Goal: Transaction & Acquisition: Purchase product/service

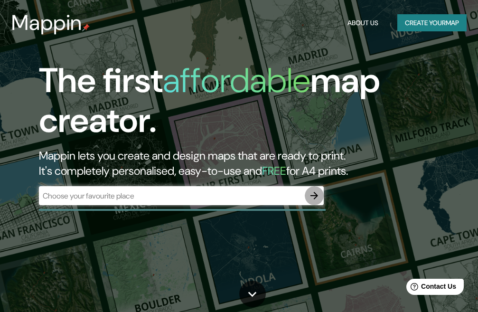
click at [309, 195] on icon "button" at bounding box center [314, 195] width 11 height 11
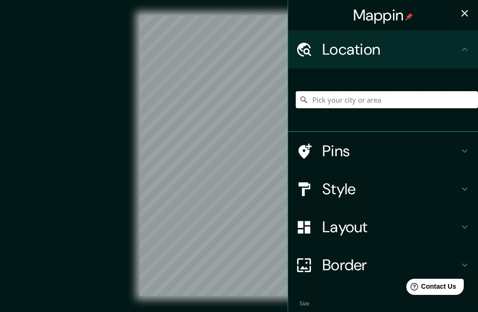
click at [369, 103] on input "Pick your city or area" at bounding box center [387, 99] width 182 height 17
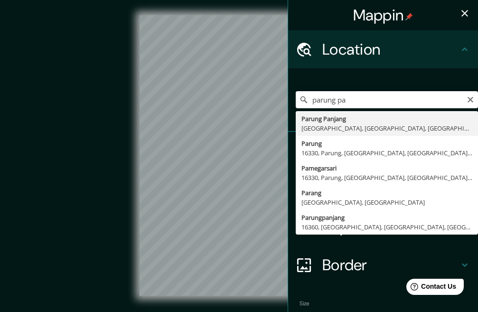
type input "[GEOGRAPHIC_DATA], [GEOGRAPHIC_DATA], [GEOGRAPHIC_DATA], [GEOGRAPHIC_DATA]"
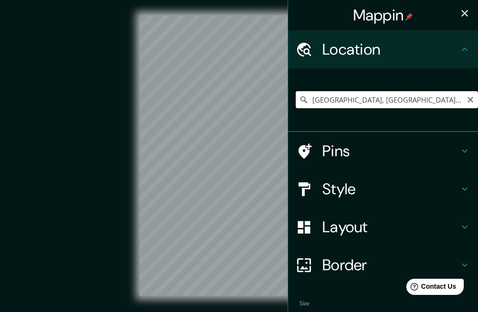
click at [385, 104] on input "[GEOGRAPHIC_DATA], [GEOGRAPHIC_DATA], [GEOGRAPHIC_DATA], [GEOGRAPHIC_DATA]" at bounding box center [387, 99] width 182 height 17
click at [387, 105] on input "[GEOGRAPHIC_DATA], [GEOGRAPHIC_DATA], [GEOGRAPHIC_DATA], [GEOGRAPHIC_DATA]" at bounding box center [387, 99] width 182 height 17
click at [281, 131] on div "Mappin Location [GEOGRAPHIC_DATA], [GEOGRAPHIC_DATA], [GEOGRAPHIC_DATA], [GEOGR…" at bounding box center [239, 163] width 478 height 326
click at [440, 96] on input "[GEOGRAPHIC_DATA], [GEOGRAPHIC_DATA], [GEOGRAPHIC_DATA], [GEOGRAPHIC_DATA]" at bounding box center [387, 99] width 182 height 17
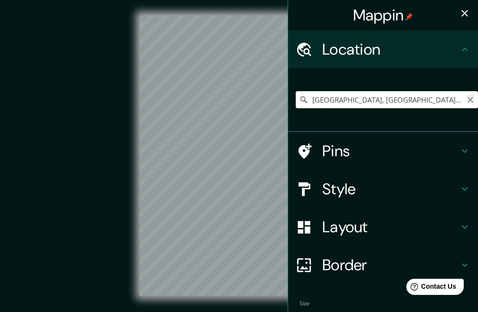
click at [468, 101] on icon "Clear" at bounding box center [471, 100] width 6 height 6
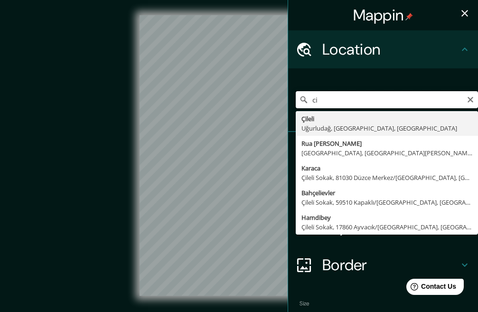
type input "c"
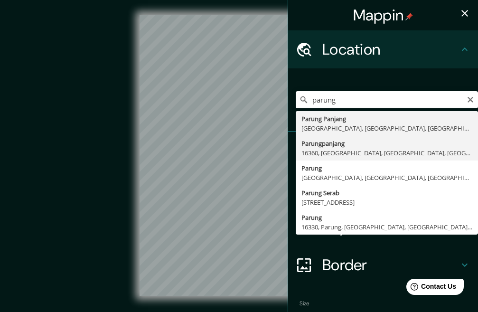
type input "[GEOGRAPHIC_DATA], 16360, [GEOGRAPHIC_DATA], [GEOGRAPHIC_DATA], [GEOGRAPHIC_DAT…"
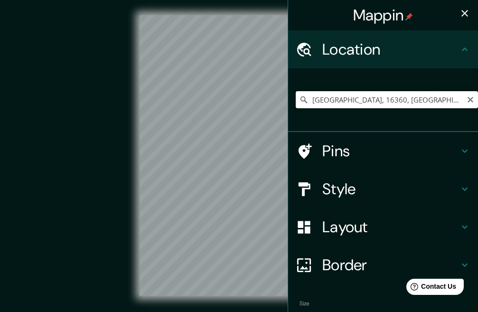
click at [418, 98] on input "[GEOGRAPHIC_DATA], 16360, [GEOGRAPHIC_DATA], [GEOGRAPHIC_DATA], [GEOGRAPHIC_DAT…" at bounding box center [387, 99] width 182 height 17
click at [467, 97] on icon "Clear" at bounding box center [471, 100] width 8 height 8
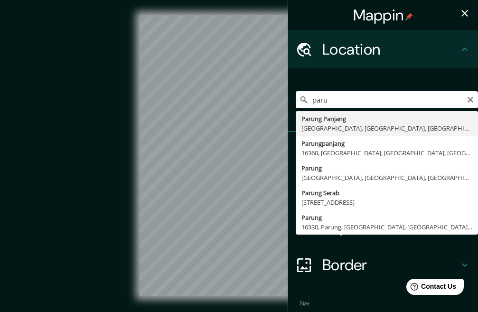
type input "[GEOGRAPHIC_DATA], [GEOGRAPHIC_DATA], [GEOGRAPHIC_DATA], [GEOGRAPHIC_DATA]"
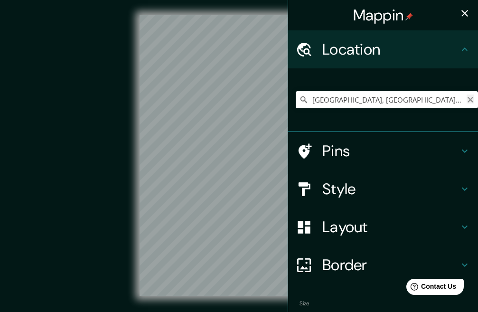
click at [468, 100] on icon "Clear" at bounding box center [471, 100] width 6 height 6
click at [285, 108] on div "Mappin Location [GEOGRAPHIC_DATA], 16360, [GEOGRAPHIC_DATA], [GEOGRAPHIC_DATA],…" at bounding box center [239, 163] width 478 height 326
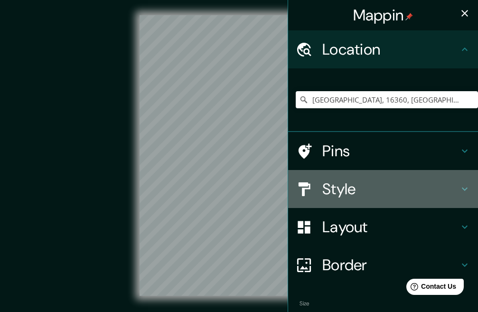
click at [330, 178] on div "Style" at bounding box center [383, 189] width 190 height 38
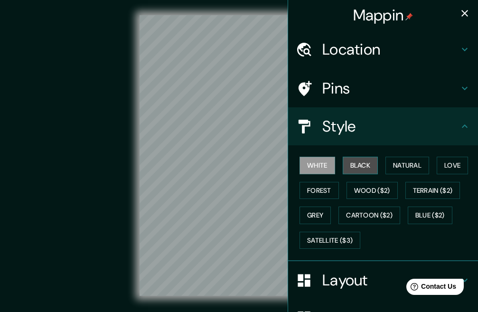
click at [359, 164] on button "Black" at bounding box center [361, 166] width 36 height 18
click at [311, 162] on button "White" at bounding box center [318, 166] width 36 height 18
click at [337, 43] on h4 "Location" at bounding box center [391, 49] width 137 height 19
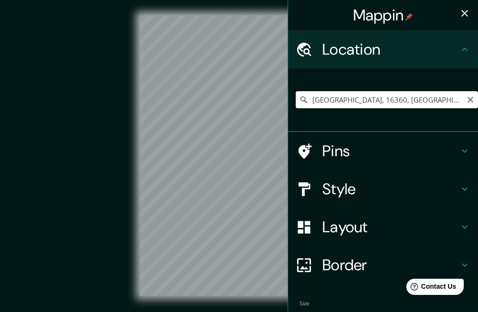
click at [349, 98] on input "[GEOGRAPHIC_DATA], 16360, [GEOGRAPHIC_DATA], [GEOGRAPHIC_DATA], [GEOGRAPHIC_DAT…" at bounding box center [387, 99] width 182 height 17
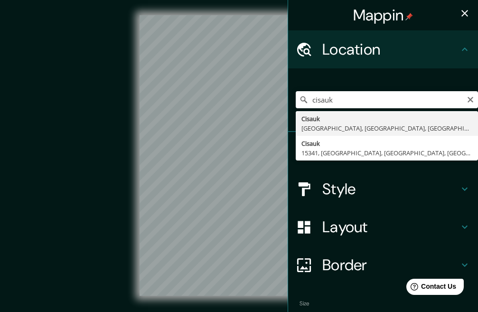
type input "Cisauk, [GEOGRAPHIC_DATA], [GEOGRAPHIC_DATA], [GEOGRAPHIC_DATA]"
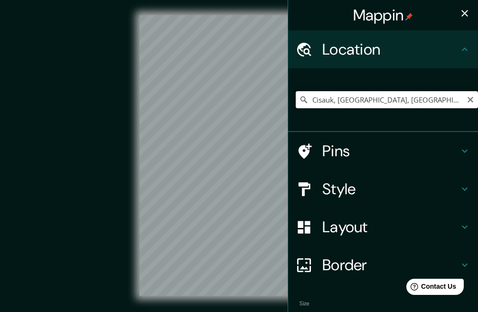
click at [376, 99] on input "Cisauk, [GEOGRAPHIC_DATA], [GEOGRAPHIC_DATA], [GEOGRAPHIC_DATA]" at bounding box center [387, 99] width 182 height 17
click at [282, 146] on div "Mappin Location [GEOGRAPHIC_DATA], [GEOGRAPHIC_DATA], [GEOGRAPHIC_DATA], [GEOGR…" at bounding box center [239, 163] width 478 height 326
click at [325, 102] on input "Cisauk, 15341, [GEOGRAPHIC_DATA], [GEOGRAPHIC_DATA], [GEOGRAPHIC_DATA], [GEOGRA…" at bounding box center [387, 99] width 182 height 17
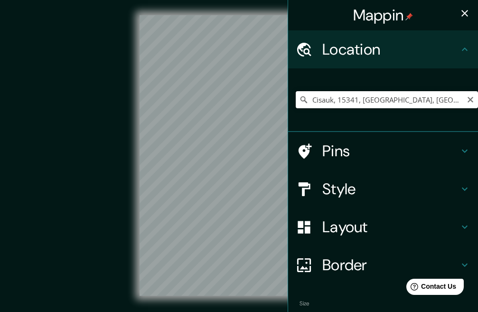
click at [325, 102] on input "Cisauk, 15341, [GEOGRAPHIC_DATA], [GEOGRAPHIC_DATA], [GEOGRAPHIC_DATA], [GEOGRA…" at bounding box center [387, 99] width 182 height 17
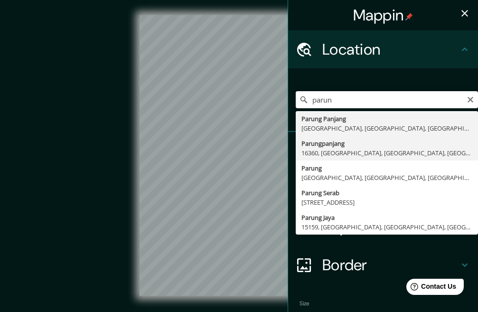
type input "[GEOGRAPHIC_DATA], 16360, [GEOGRAPHIC_DATA], [GEOGRAPHIC_DATA], [GEOGRAPHIC_DAT…"
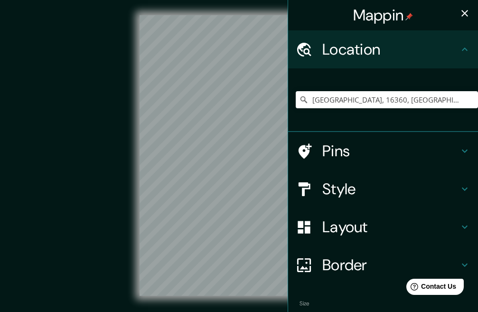
click at [292, 126] on div "Mappin Location [GEOGRAPHIC_DATA], 16360, [GEOGRAPHIC_DATA], [GEOGRAPHIC_DATA],…" at bounding box center [239, 163] width 478 height 326
click at [467, 100] on icon "Clear" at bounding box center [471, 100] width 8 height 8
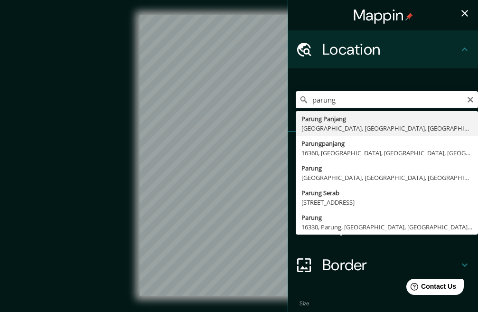
type input "[GEOGRAPHIC_DATA], [GEOGRAPHIC_DATA], [GEOGRAPHIC_DATA], [GEOGRAPHIC_DATA]"
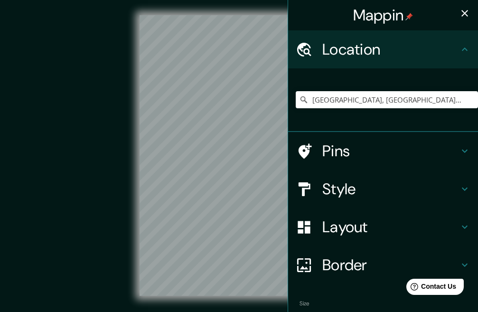
click at [282, 122] on div "Mappin Location [GEOGRAPHIC_DATA], [GEOGRAPHIC_DATA], [GEOGRAPHIC_DATA], [GEOGR…" at bounding box center [239, 163] width 478 height 326
click at [363, 104] on input "[GEOGRAPHIC_DATA], [GEOGRAPHIC_DATA], [GEOGRAPHIC_DATA], [GEOGRAPHIC_DATA]" at bounding box center [387, 99] width 182 height 17
click at [418, 95] on input "[GEOGRAPHIC_DATA], [GEOGRAPHIC_DATA], [GEOGRAPHIC_DATA], [GEOGRAPHIC_DATA]" at bounding box center [387, 99] width 182 height 17
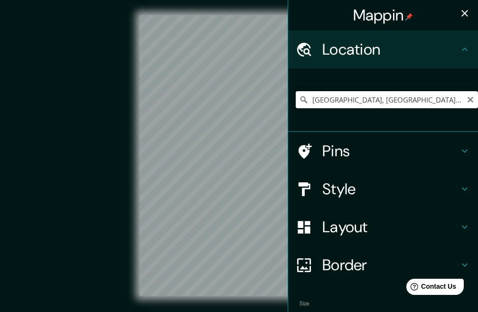
click at [418, 95] on input "[GEOGRAPHIC_DATA], [GEOGRAPHIC_DATA], [GEOGRAPHIC_DATA], [GEOGRAPHIC_DATA]" at bounding box center [387, 99] width 182 height 17
click at [468, 101] on icon "Clear" at bounding box center [471, 100] width 6 height 6
click at [359, 104] on input "Pick your city or area" at bounding box center [387, 99] width 182 height 17
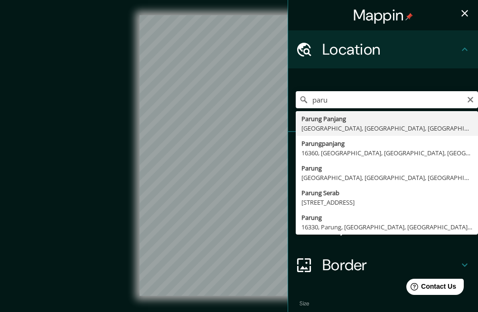
type input "[GEOGRAPHIC_DATA], [GEOGRAPHIC_DATA], [GEOGRAPHIC_DATA], [GEOGRAPHIC_DATA]"
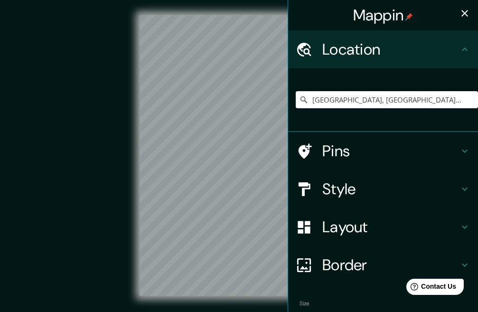
click at [103, 98] on div "© Mapbox © OpenStreetMap Improve this map" at bounding box center [239, 155] width 430 height 281
click at [426, 96] on input "[GEOGRAPHIC_DATA], [GEOGRAPHIC_DATA], [GEOGRAPHIC_DATA], [GEOGRAPHIC_DATA]" at bounding box center [387, 99] width 182 height 17
click at [372, 96] on input "[GEOGRAPHIC_DATA], [GEOGRAPHIC_DATA], [GEOGRAPHIC_DATA], [GEOGRAPHIC_DATA]" at bounding box center [387, 99] width 182 height 17
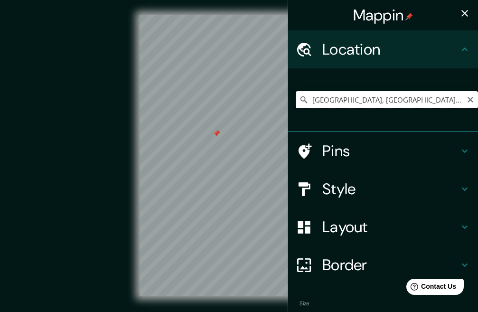
click at [372, 96] on input "[GEOGRAPHIC_DATA], [GEOGRAPHIC_DATA], [GEOGRAPHIC_DATA], [GEOGRAPHIC_DATA]" at bounding box center [387, 99] width 182 height 17
click at [328, 144] on h4 "Pins" at bounding box center [391, 151] width 137 height 19
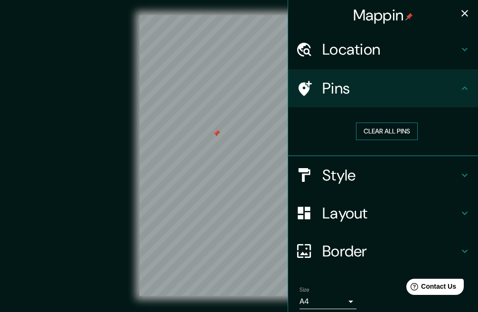
click at [382, 133] on button "Clear all pins" at bounding box center [387, 132] width 62 height 18
click at [357, 51] on h4 "Location" at bounding box center [391, 49] width 137 height 19
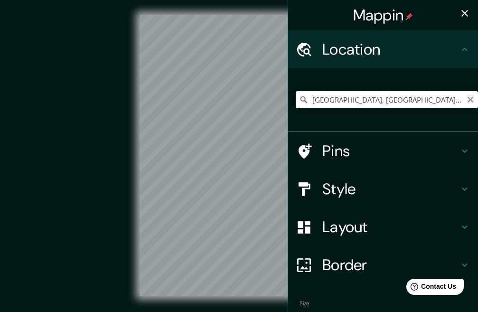
click at [467, 103] on icon "Clear" at bounding box center [471, 100] width 8 height 8
click at [395, 91] on div at bounding box center [387, 100] width 182 height 48
click at [403, 100] on input "Pick your city or area" at bounding box center [387, 99] width 182 height 17
click at [355, 108] on div "parung [GEOGRAPHIC_DATA], [GEOGRAPHIC_DATA], [GEOGRAPHIC_DATA] [GEOGRAPHIC_DATA…" at bounding box center [387, 100] width 182 height 48
click at [361, 97] on input "parung" at bounding box center [387, 99] width 182 height 17
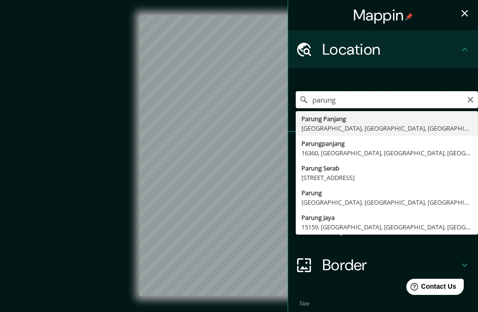
click at [361, 97] on input "parung" at bounding box center [387, 99] width 182 height 17
type input "[GEOGRAPHIC_DATA], [GEOGRAPHIC_DATA], [GEOGRAPHIC_DATA], [GEOGRAPHIC_DATA]"
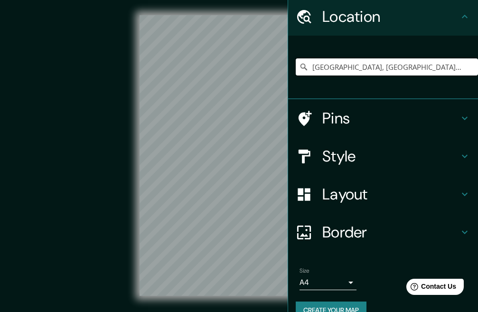
scroll to position [51, 0]
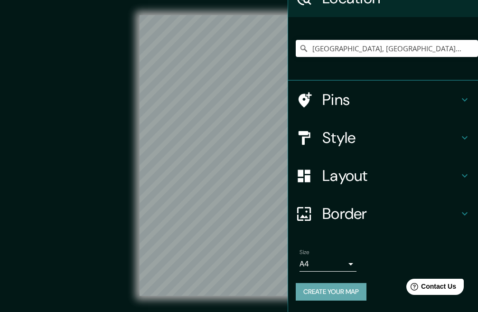
click at [319, 293] on button "Create your map" at bounding box center [331, 292] width 71 height 18
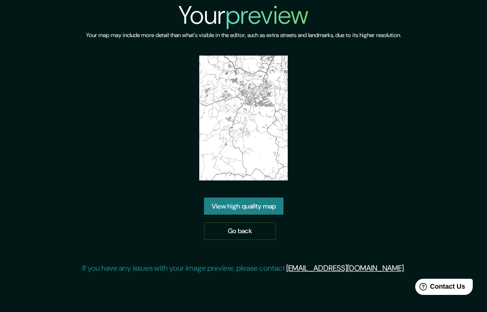
drag, startPoint x: 251, startPoint y: 115, endPoint x: 235, endPoint y: 98, distance: 24.2
click at [245, 203] on link "View high quality map" at bounding box center [243, 207] width 79 height 18
